Goal: Information Seeking & Learning: Learn about a topic

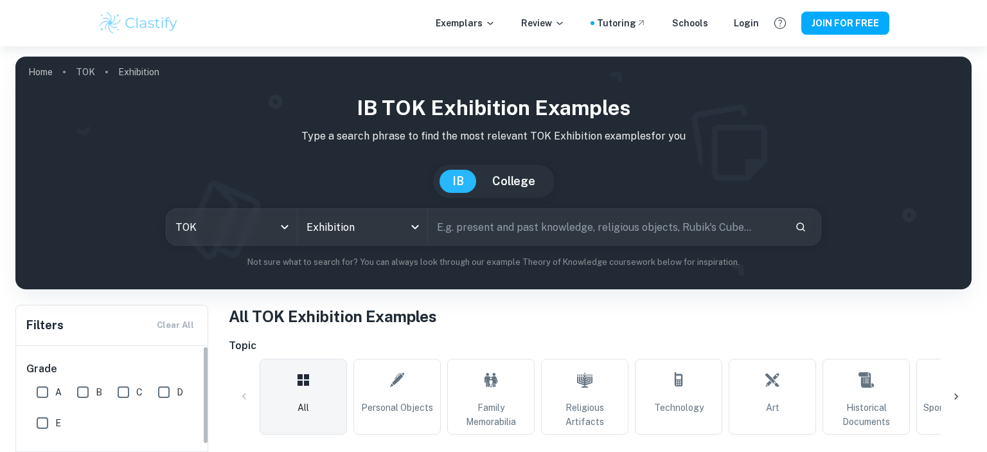
scroll to position [136, 0]
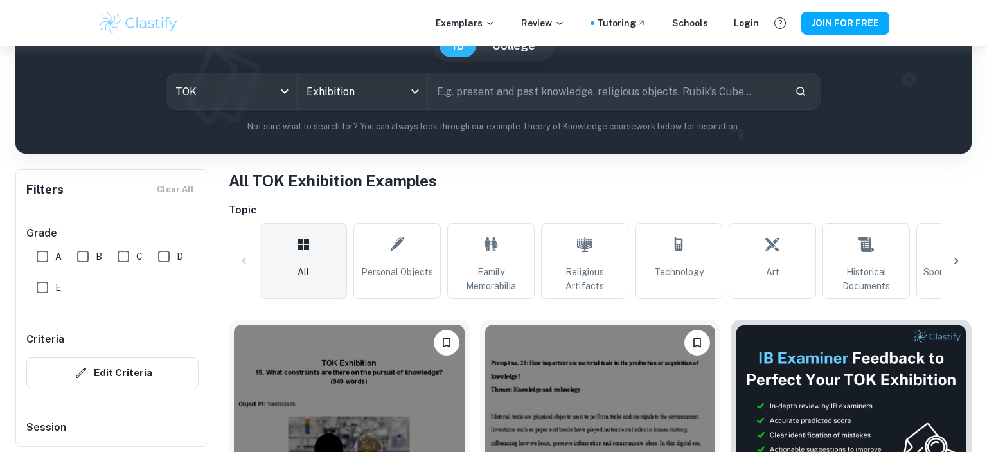
click at [958, 259] on icon at bounding box center [955, 260] width 13 height 13
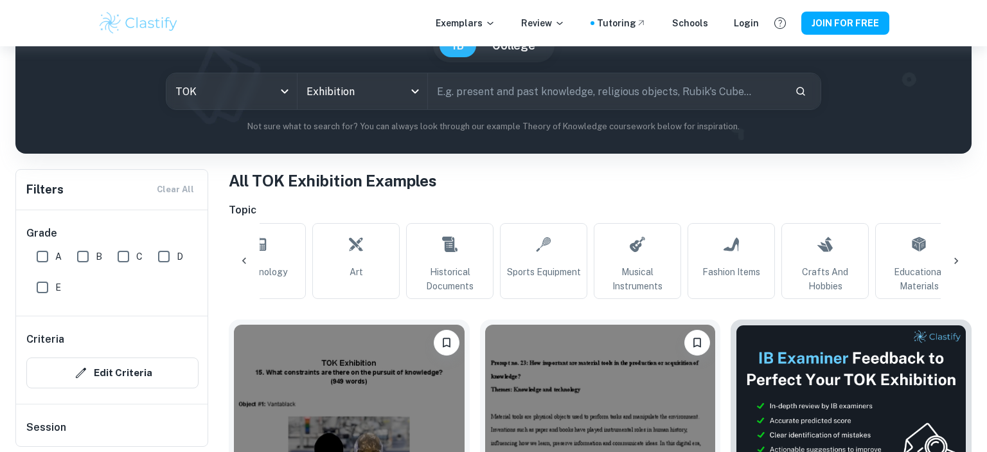
scroll to position [0, 602]
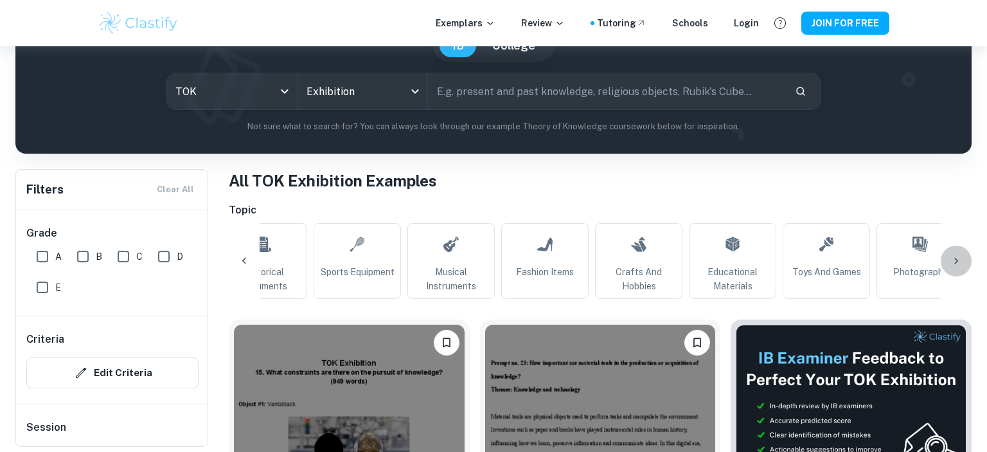
click at [958, 259] on icon at bounding box center [955, 260] width 13 height 13
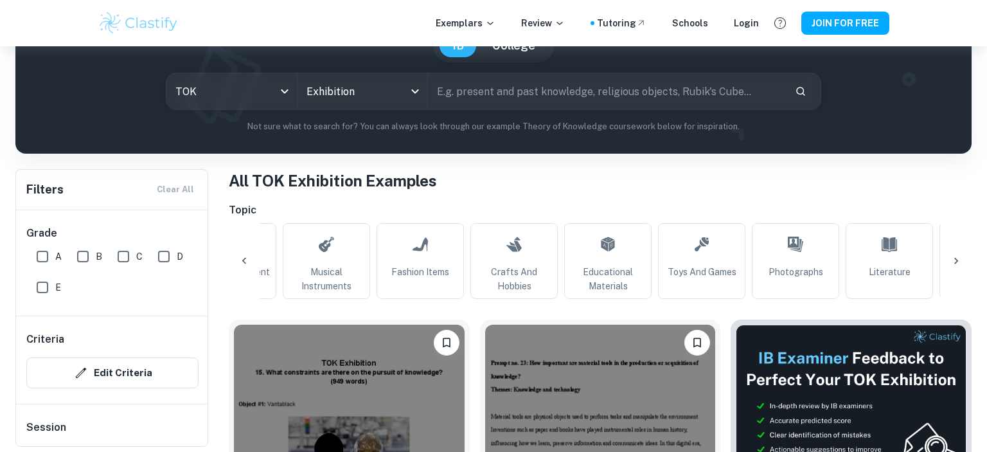
scroll to position [0, 907]
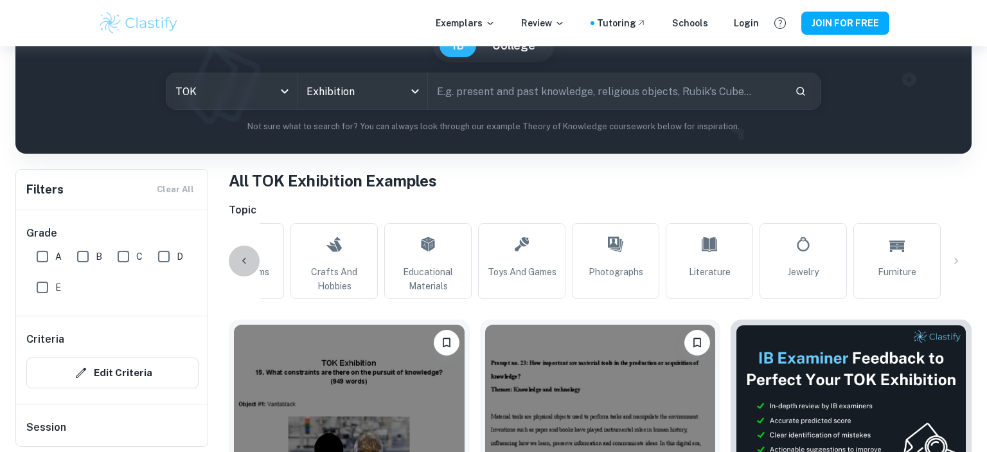
click at [243, 261] on icon at bounding box center [244, 261] width 4 height 6
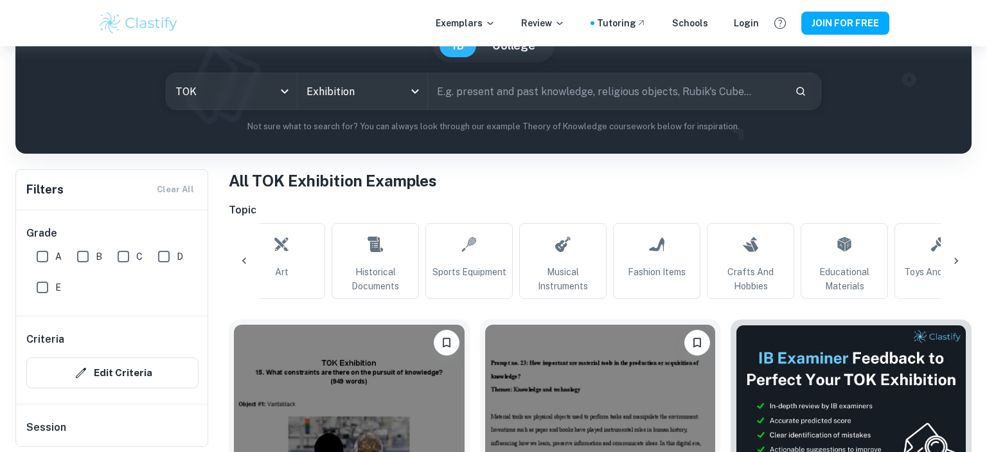
scroll to position [0, 304]
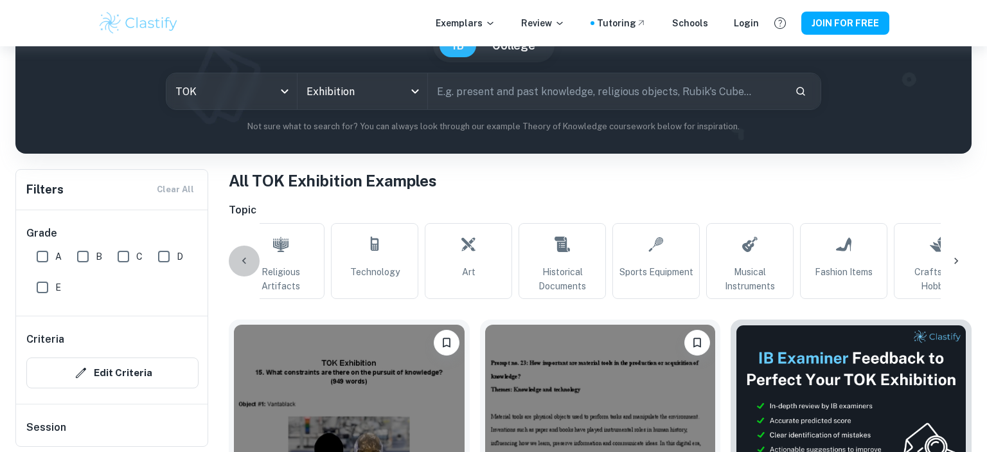
click at [241, 261] on icon at bounding box center [244, 260] width 13 height 13
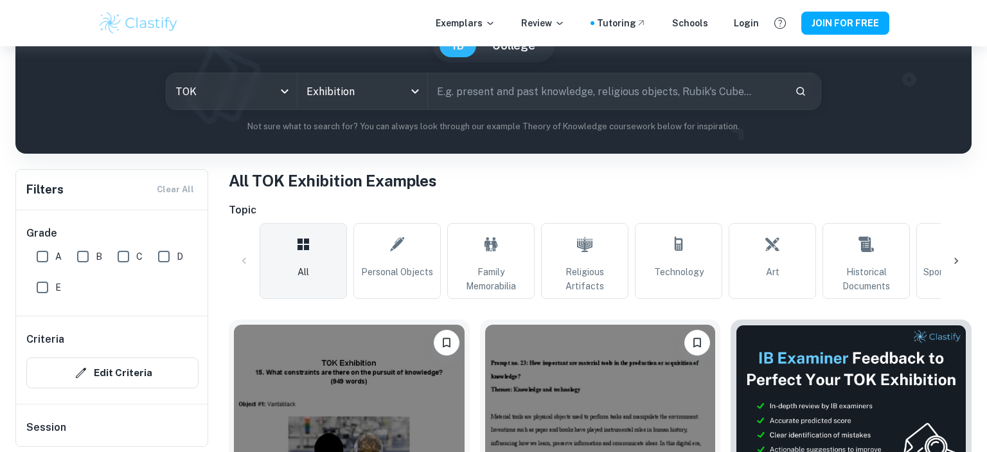
click at [956, 261] on icon at bounding box center [955, 260] width 13 height 13
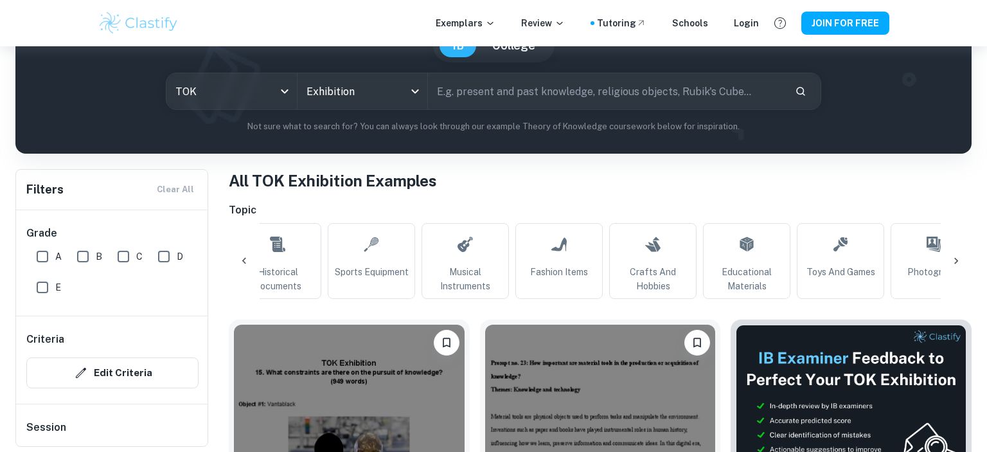
scroll to position [0, 602]
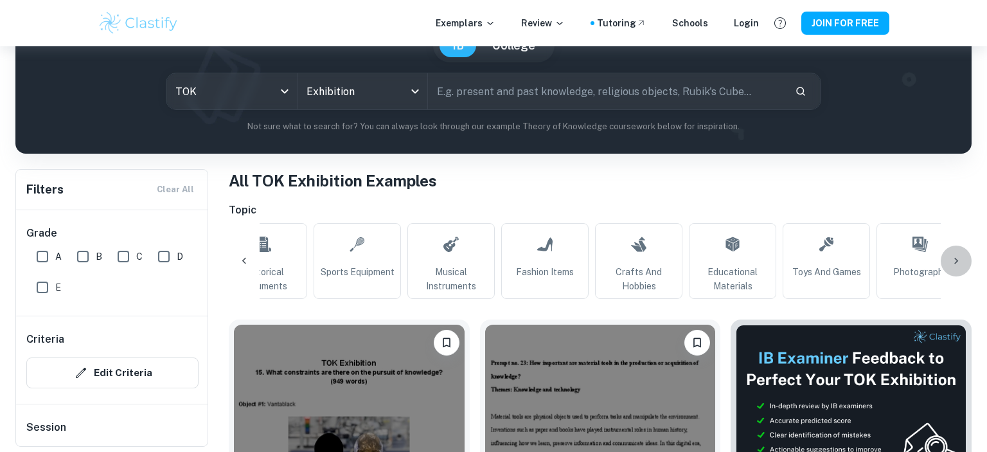
click at [959, 261] on icon at bounding box center [955, 260] width 13 height 13
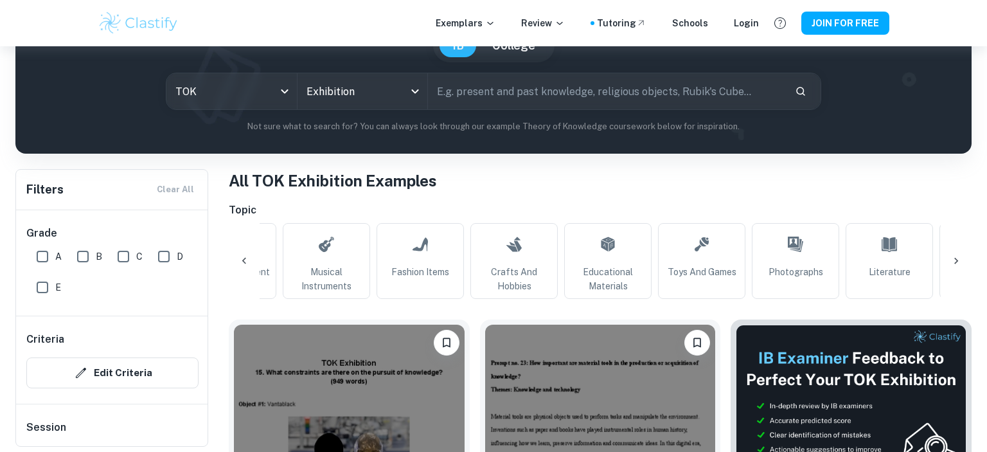
scroll to position [0, 907]
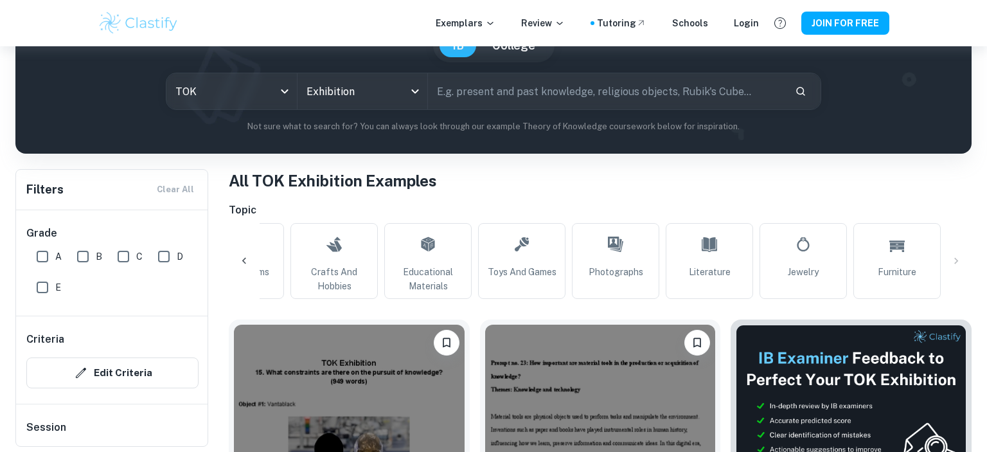
click at [245, 261] on icon at bounding box center [244, 260] width 13 height 13
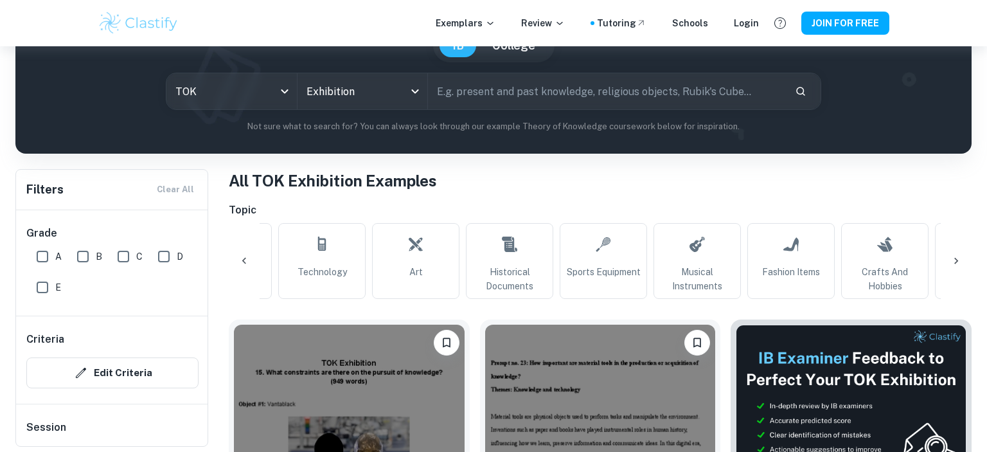
scroll to position [0, 304]
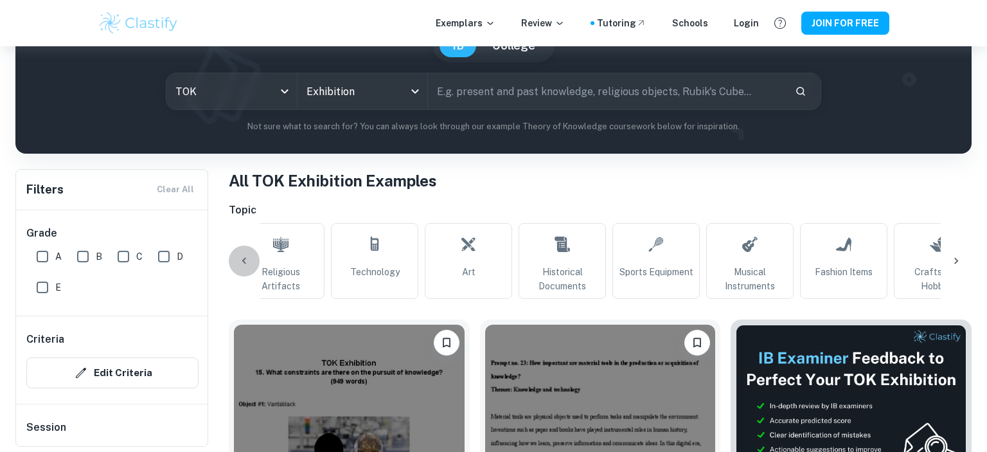
click at [245, 261] on icon at bounding box center [244, 260] width 13 height 13
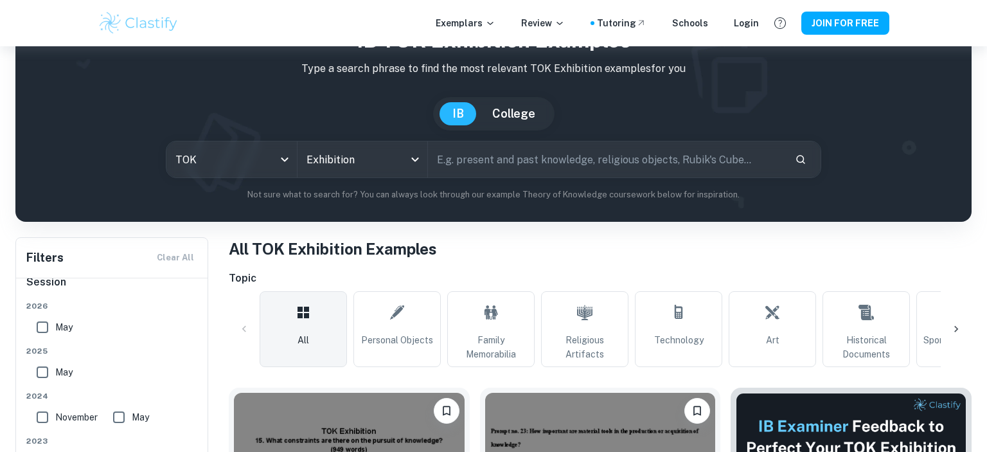
scroll to position [136, 0]
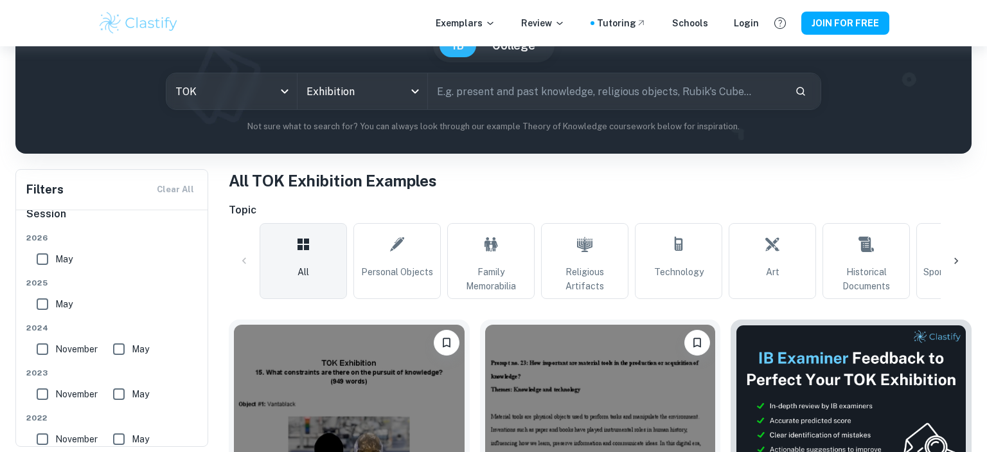
click at [243, 259] on div "All Personal Objects Family Memorabilia Religious Artifacts Technology Art Hist…" at bounding box center [600, 261] width 742 height 76
click at [957, 260] on icon at bounding box center [956, 261] width 4 height 6
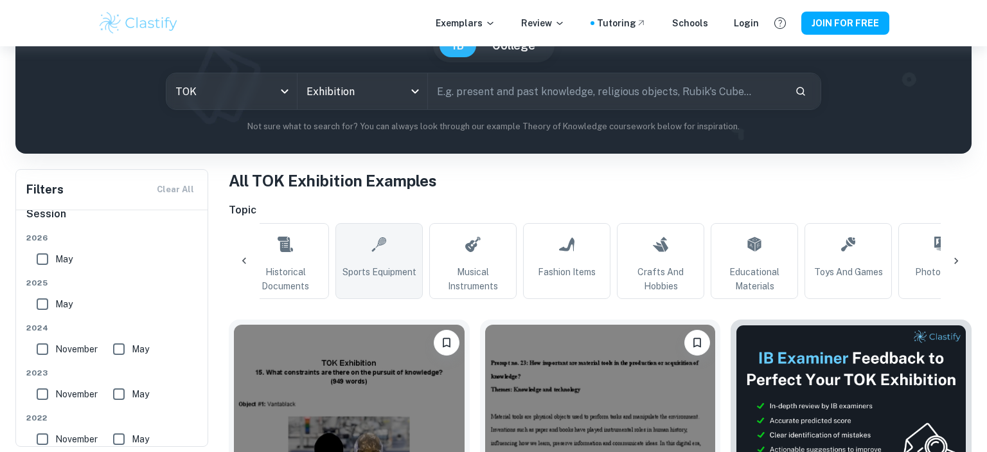
scroll to position [0, 602]
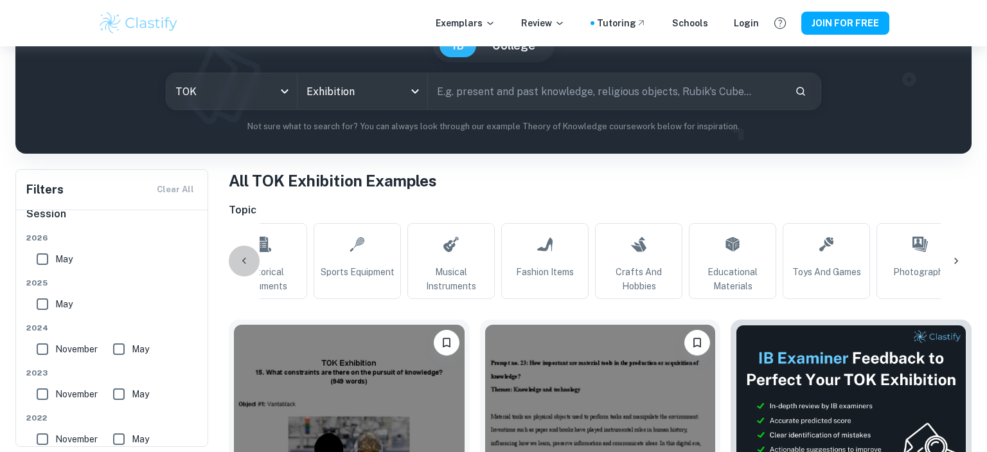
click at [240, 259] on icon at bounding box center [244, 260] width 13 height 13
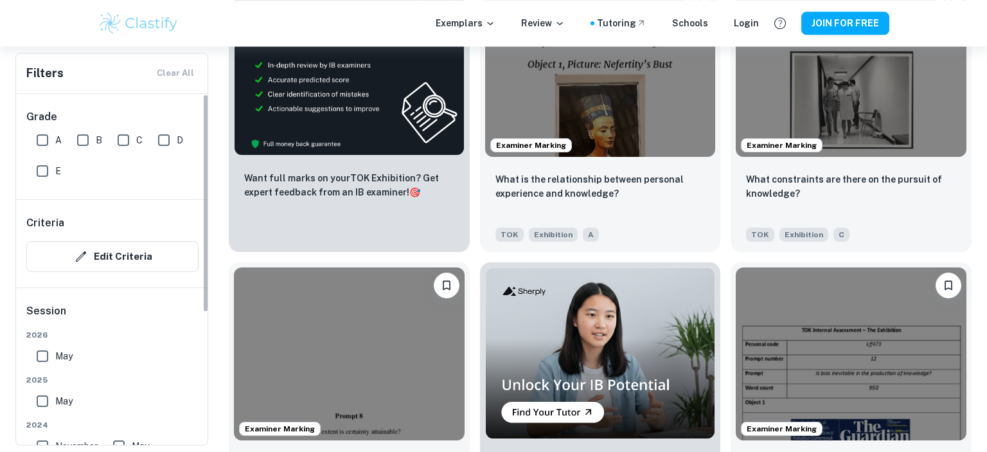
scroll to position [2170, 0]
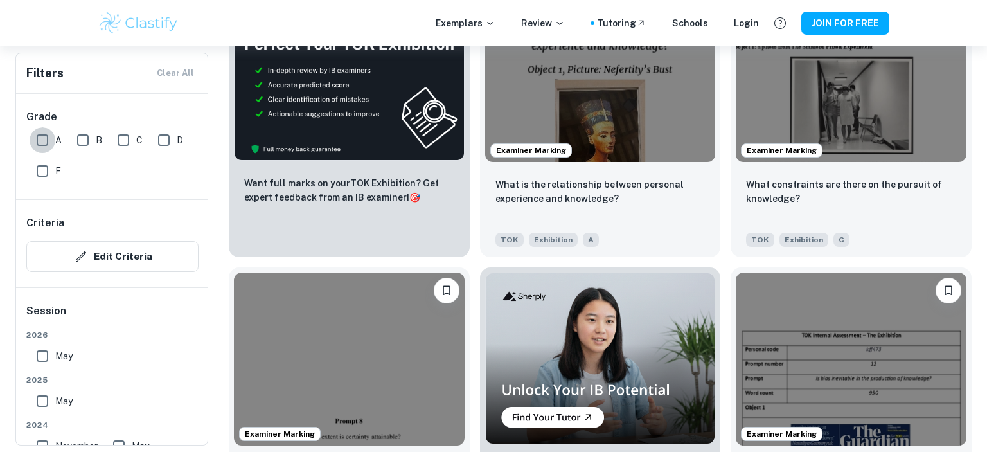
click at [41, 143] on input "A" at bounding box center [43, 140] width 26 height 26
checkbox input "true"
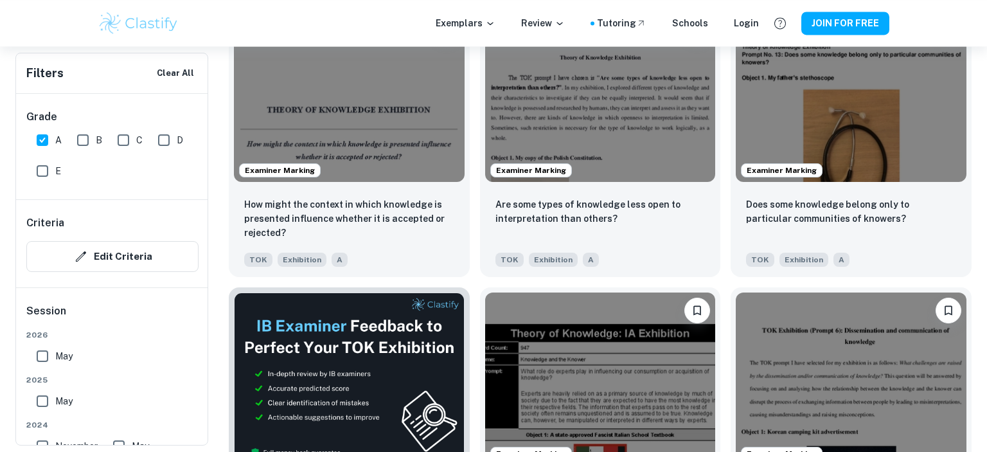
scroll to position [1928, 0]
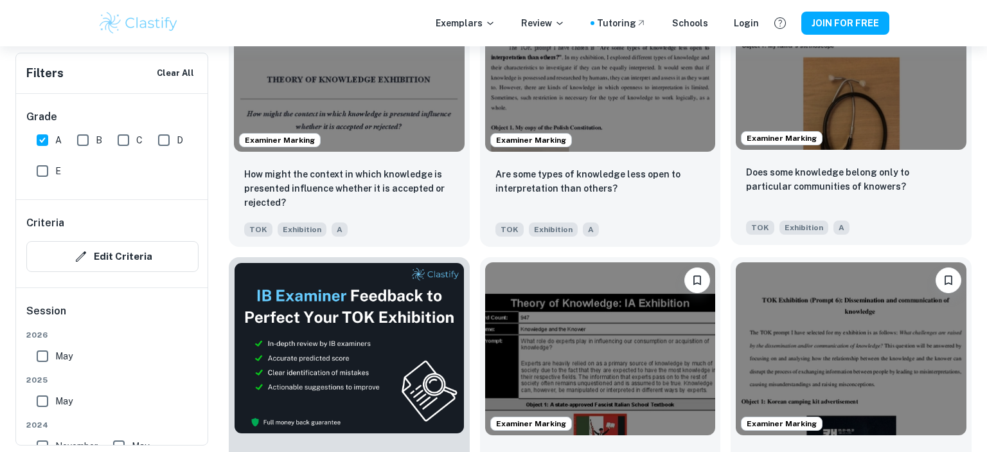
click at [856, 103] on img at bounding box center [850, 63] width 231 height 173
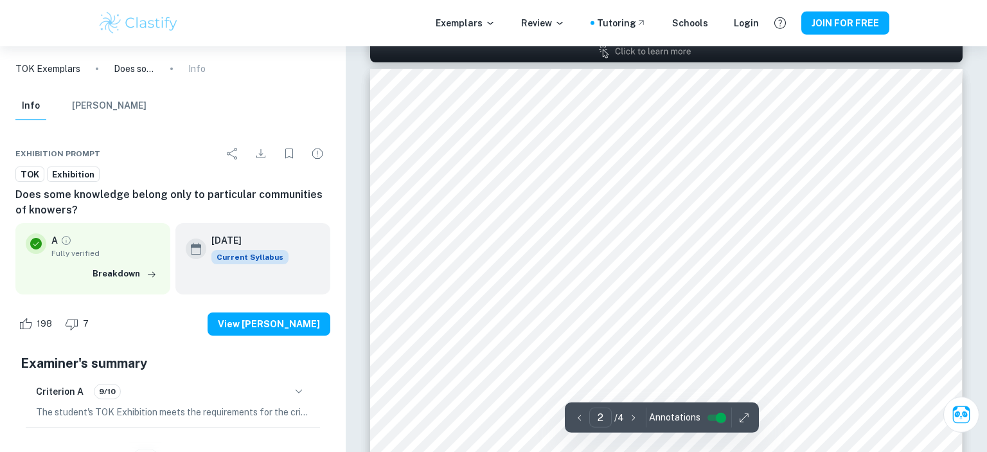
scroll to position [949, 0]
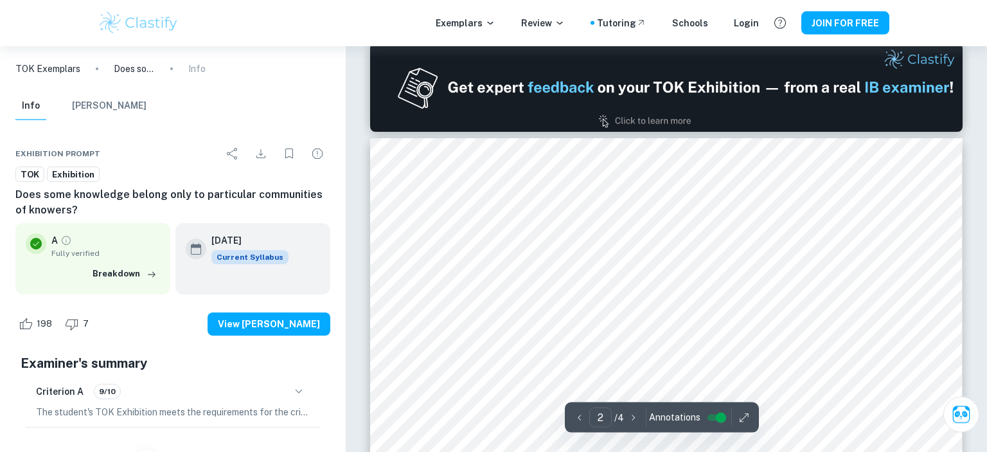
type input "1"
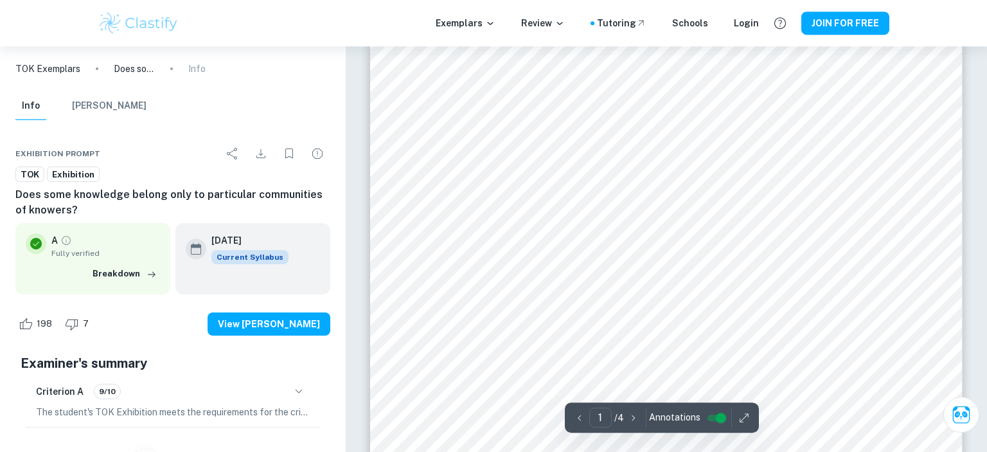
scroll to position [203, 0]
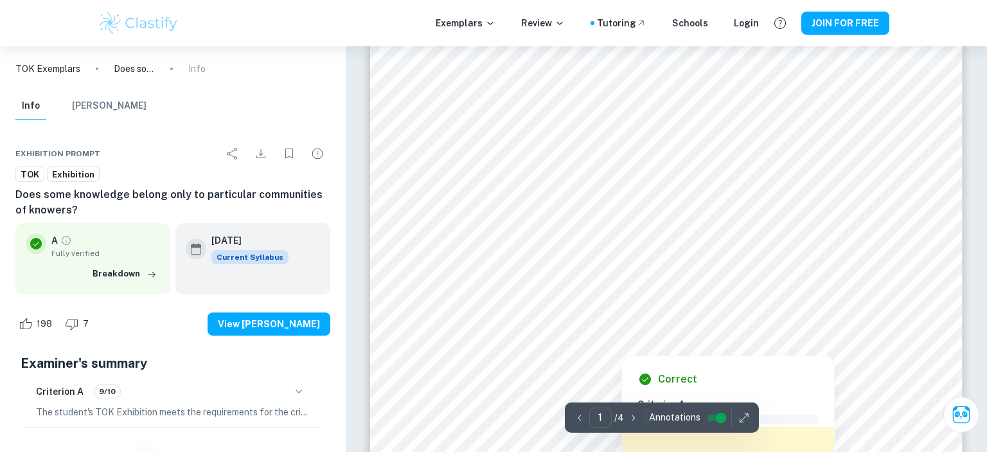
click at [486, 342] on div at bounding box center [621, 344] width 361 height 13
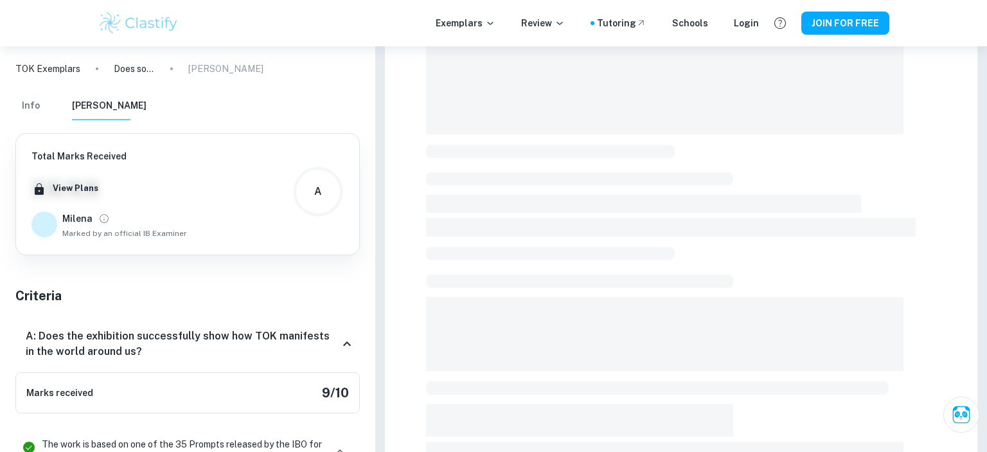
scroll to position [1207, 0]
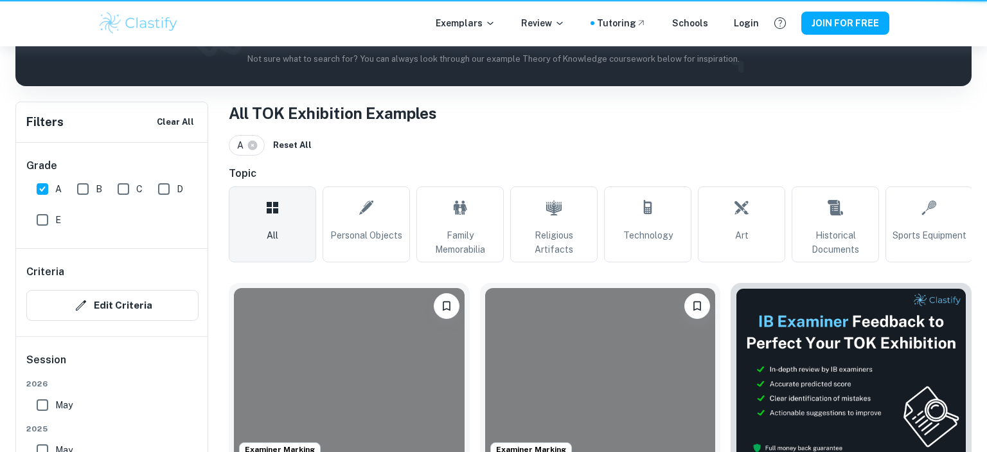
scroll to position [1928, 0]
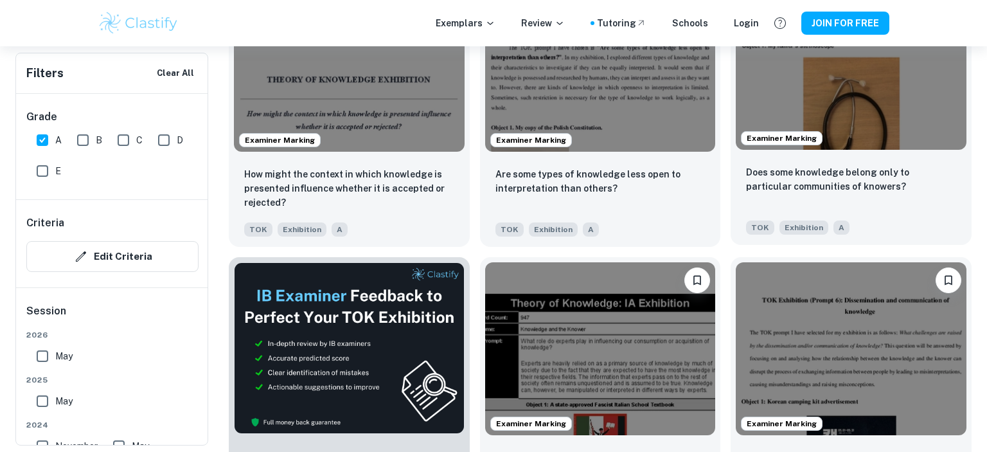
click at [857, 119] on img at bounding box center [850, 63] width 231 height 173
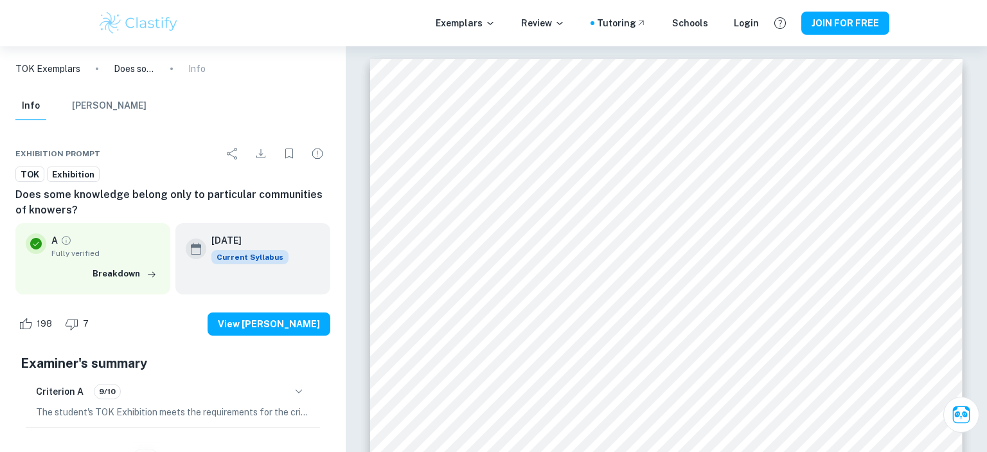
drag, startPoint x: 231, startPoint y: 240, endPoint x: 257, endPoint y: 263, distance: 34.6
click at [270, 239] on h6 "[DATE]" at bounding box center [244, 240] width 67 height 14
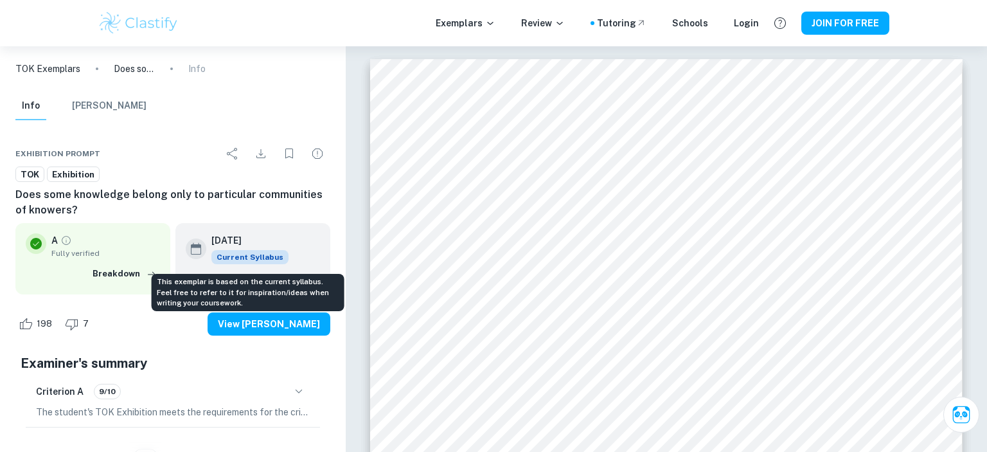
click at [256, 263] on span "Current Syllabus" at bounding box center [249, 257] width 77 height 14
click at [256, 258] on span "Current Syllabus" at bounding box center [249, 257] width 77 height 14
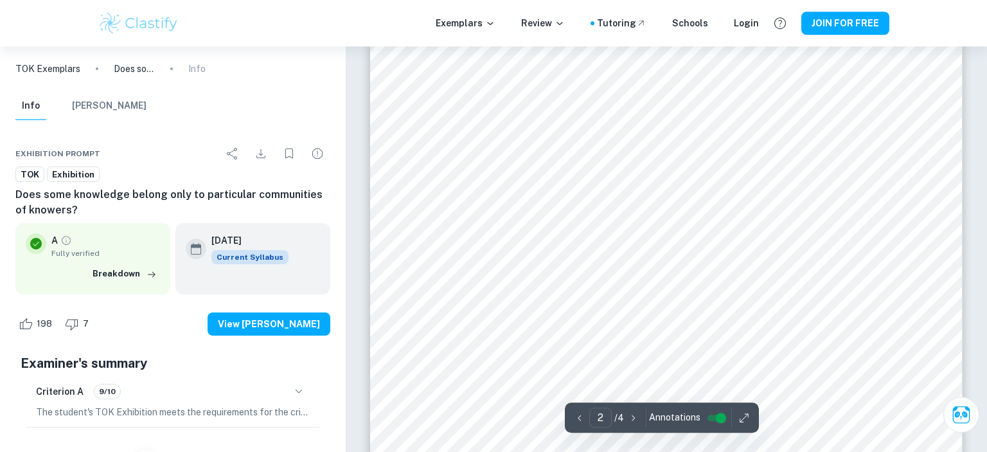
scroll to position [1153, 0]
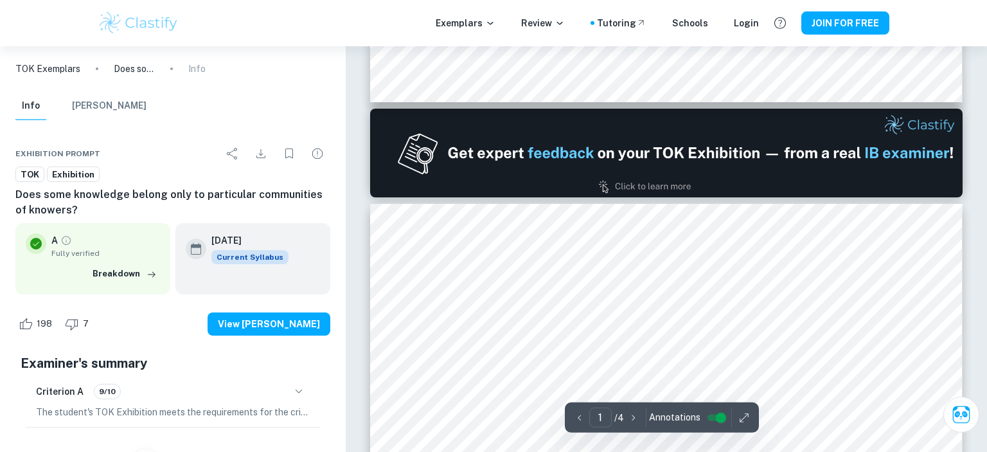
type input "2"
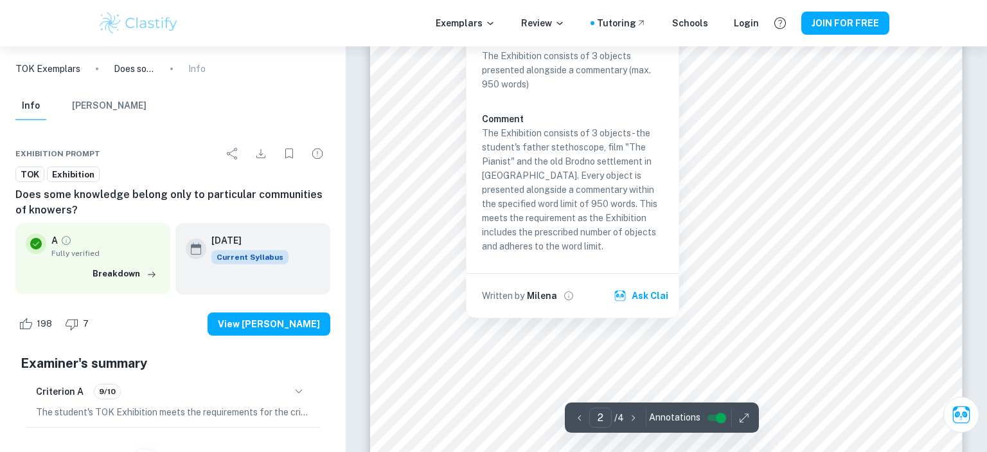
scroll to position [1288, 0]
